Goal: Task Accomplishment & Management: Manage account settings

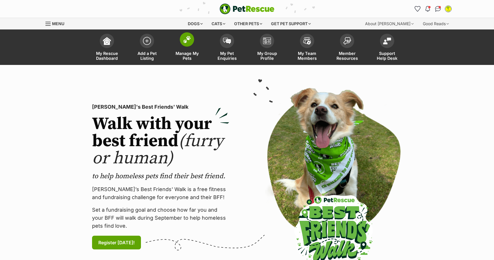
click at [190, 47] on link "Manage My Pets" at bounding box center [187, 48] width 40 height 34
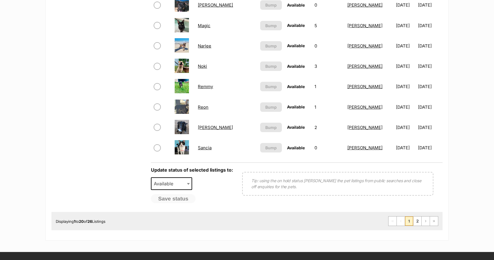
scroll to position [453, 0]
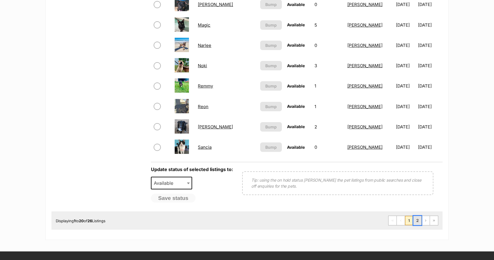
click at [419, 222] on link "2" at bounding box center [418, 220] width 8 height 9
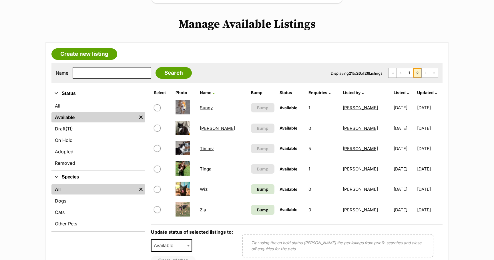
scroll to position [108, 0]
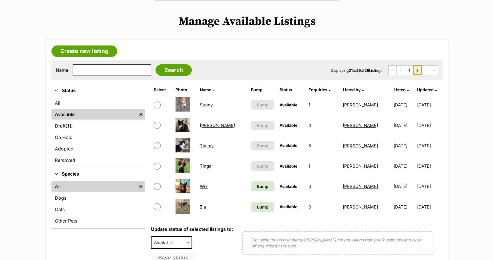
click at [211, 167] on link "Tinga" at bounding box center [205, 165] width 11 height 5
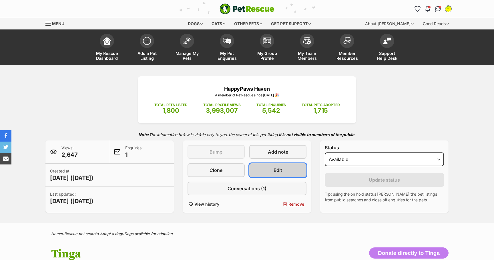
click at [282, 169] on span "Edit" at bounding box center [278, 170] width 9 height 7
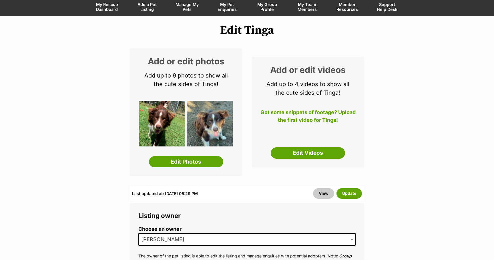
scroll to position [54, 0]
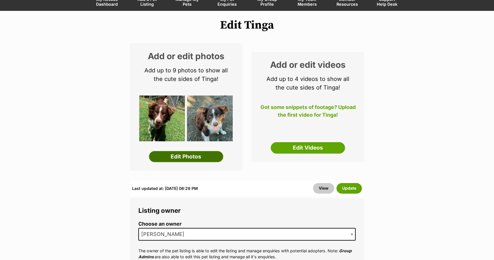
click at [189, 158] on link "Edit Photos" at bounding box center [186, 156] width 74 height 11
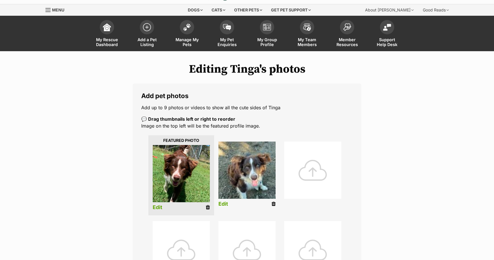
scroll to position [23, 0]
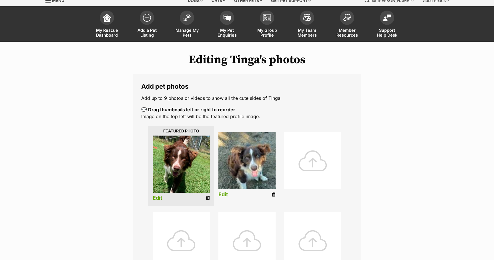
click at [316, 164] on div at bounding box center [312, 160] width 57 height 57
